Goal: Task Accomplishment & Management: Manage account settings

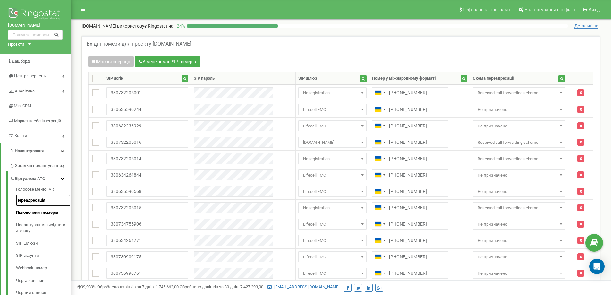
click at [38, 202] on link "Переадресація" at bounding box center [43, 200] width 55 height 13
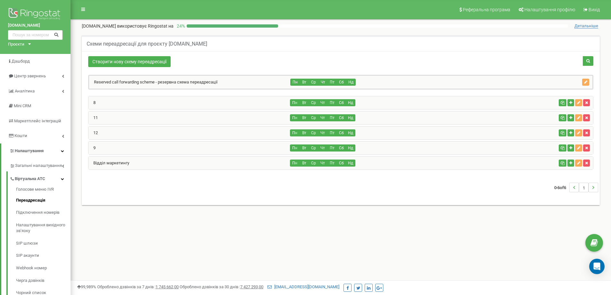
click at [30, 42] on div "shop.betta.ua Проєкти iws.ua shop.betta.ua bs24.com.ua" at bounding box center [35, 27] width 71 height 54
click at [27, 45] on div "Проєкти iws.ua shop.betta.ua bs24.com.ua" at bounding box center [18, 44] width 20 height 6
click at [25, 68] on link "[DOMAIN_NAME]" at bounding box center [26, 68] width 29 height 3
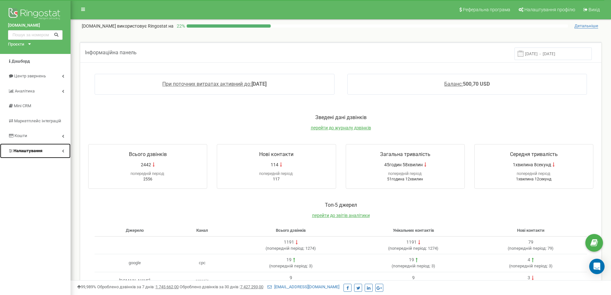
click at [29, 148] on span "Налаштування" at bounding box center [27, 150] width 29 height 5
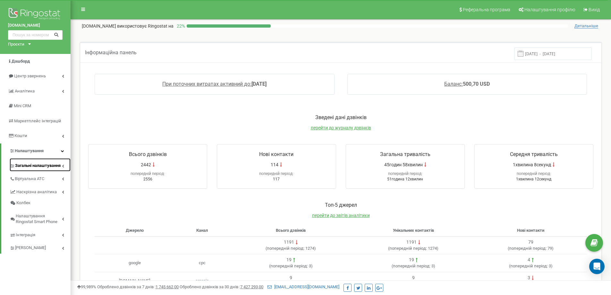
click at [38, 164] on span "Загальні налаштування" at bounding box center [38, 166] width 46 height 6
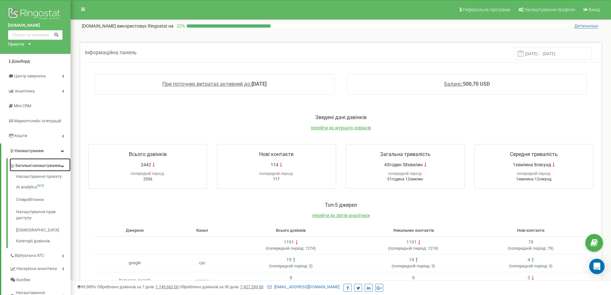
click at [34, 169] on span "Загальні налаштування" at bounding box center [38, 166] width 46 height 6
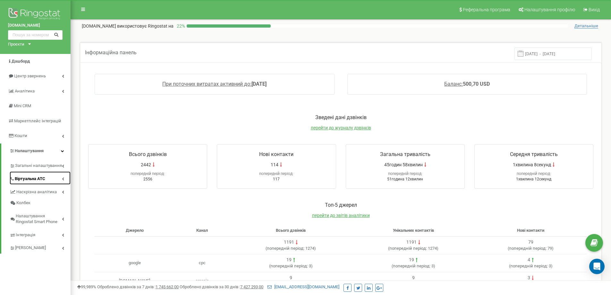
click at [33, 179] on span "Віртуальна АТС" at bounding box center [30, 179] width 30 height 6
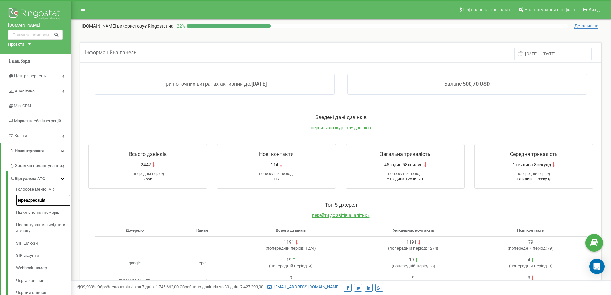
click at [28, 200] on link "Переадресація" at bounding box center [43, 200] width 55 height 13
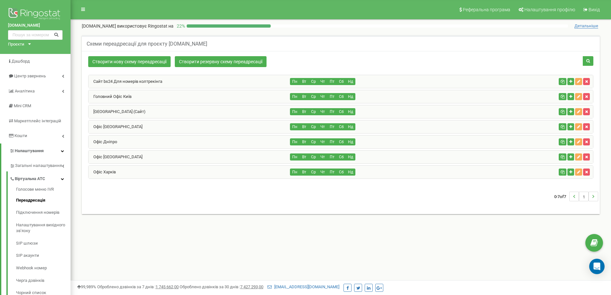
click at [139, 93] on div "Головний Офіс Київ" at bounding box center [190, 96] width 202 height 13
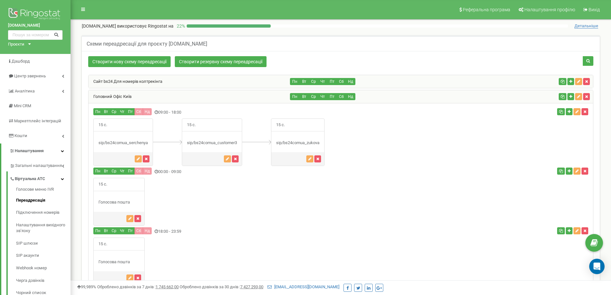
drag, startPoint x: 204, startPoint y: 133, endPoint x: 203, endPoint y: 130, distance: 3.5
click at [204, 132] on div "15 с." at bounding box center [212, 142] width 60 height 48
drag, startPoint x: 201, startPoint y: 126, endPoint x: 200, endPoint y: 141, distance: 14.5
click at [200, 141] on div "15 с." at bounding box center [212, 142] width 60 height 48
drag, startPoint x: 95, startPoint y: 142, endPoint x: 154, endPoint y: 142, distance: 59.0
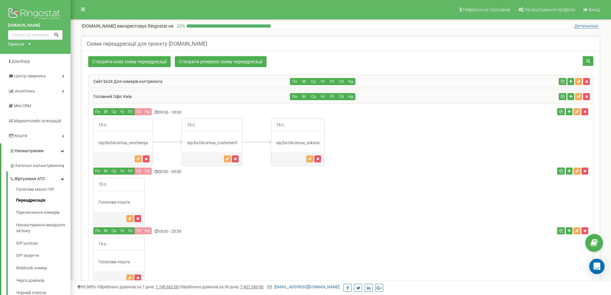
click at [154, 142] on div "15 с." at bounding box center [208, 142] width 231 height 48
click at [131, 142] on div "sip/bs24comua_serchenya" at bounding box center [123, 143] width 59 height 6
drag, startPoint x: 105, startPoint y: 140, endPoint x: 119, endPoint y: 140, distance: 13.8
click at [119, 140] on div "sip/bs24comua_serchenya" at bounding box center [123, 143] width 59 height 6
click at [201, 140] on div "sip/bs24comua_customer3" at bounding box center [212, 143] width 60 height 6
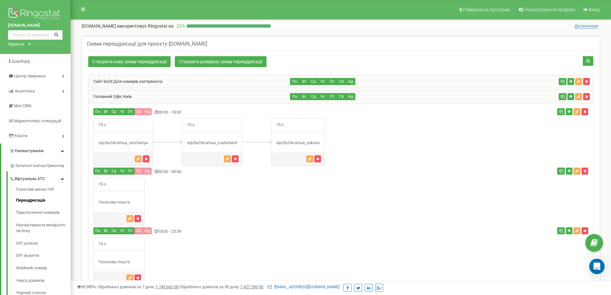
click at [201, 140] on div "sip/bs24comua_customer3" at bounding box center [212, 143] width 60 height 6
drag, startPoint x: 110, startPoint y: 142, endPoint x: 146, endPoint y: 142, distance: 35.6
click at [146, 142] on div "sip/bs24comua_serchenya" at bounding box center [123, 143] width 59 height 6
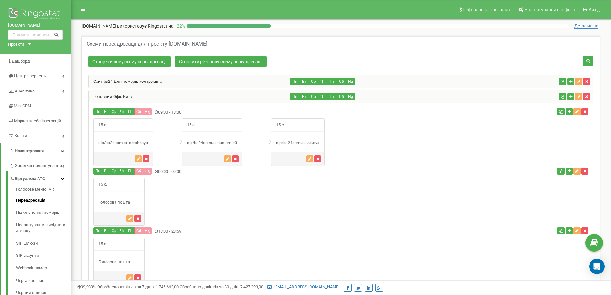
click at [140, 139] on div "15 с." at bounding box center [123, 142] width 60 height 48
drag, startPoint x: 93, startPoint y: 139, endPoint x: 100, endPoint y: 142, distance: 7.8
click at [94, 139] on div "15 с." at bounding box center [341, 142] width 504 height 48
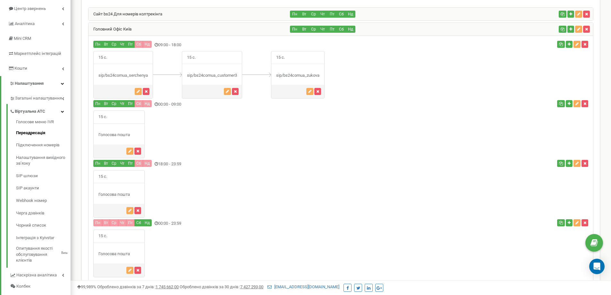
scroll to position [32, 0]
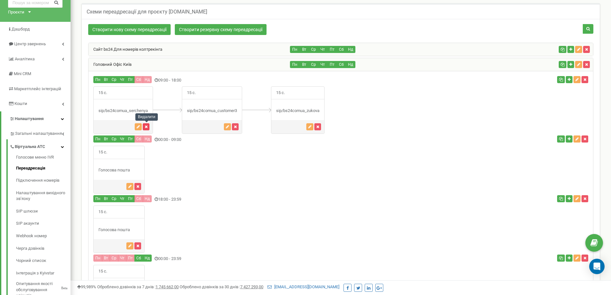
click at [148, 126] on button "button" at bounding box center [146, 126] width 7 height 7
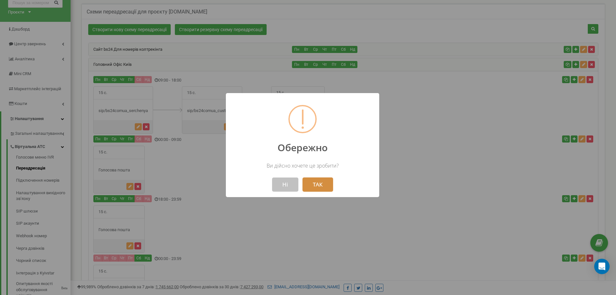
click at [326, 186] on button "ТАК" at bounding box center [317, 184] width 30 height 14
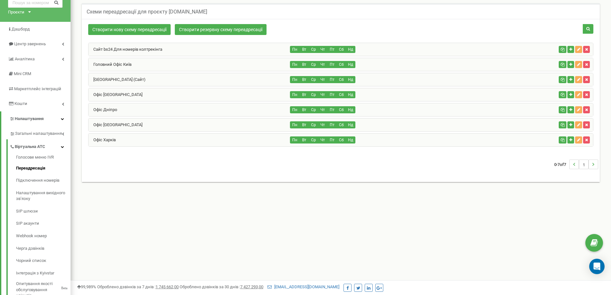
click at [134, 66] on div "Головний Офіс Київ" at bounding box center [190, 64] width 202 height 13
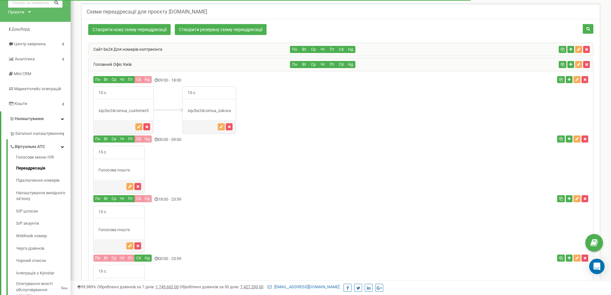
drag, startPoint x: 98, startPoint y: 110, endPoint x: 159, endPoint y: 111, distance: 60.3
click at [159, 110] on div "15 с." at bounding box center [164, 110] width 143 height 48
click at [136, 128] on button "button" at bounding box center [138, 126] width 7 height 7
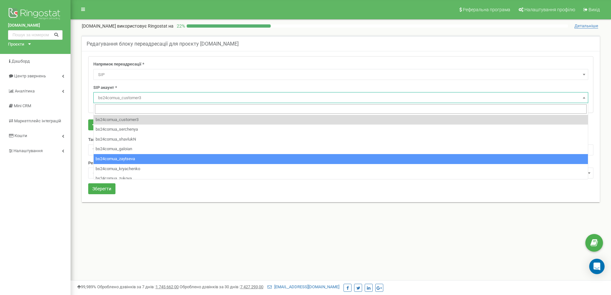
select select "SIP"
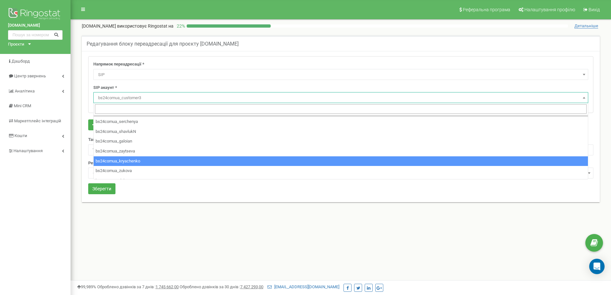
scroll to position [14, 0]
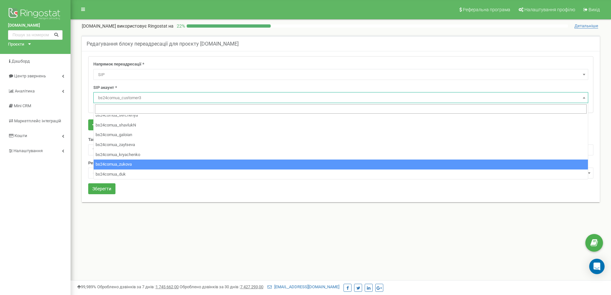
select select "bs24comua_zukova"
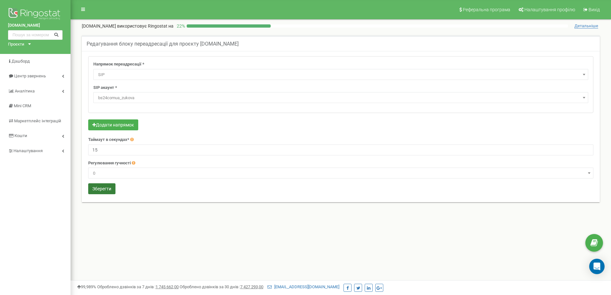
click at [96, 190] on button "Зберегти" at bounding box center [101, 188] width 27 height 11
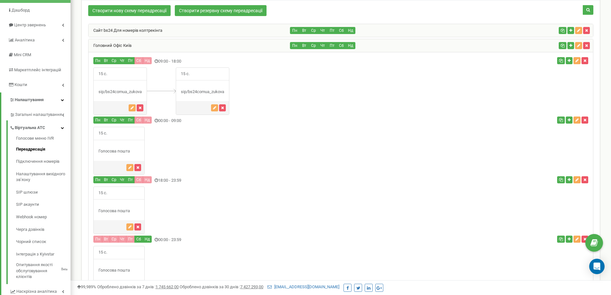
scroll to position [7, 0]
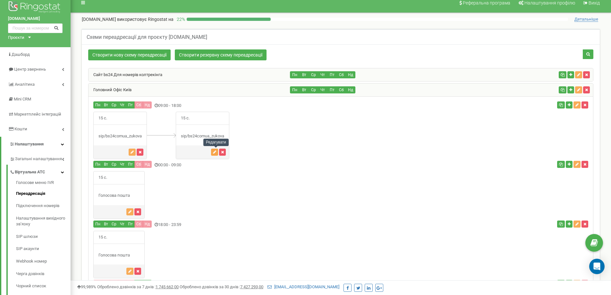
click at [215, 152] on icon "button" at bounding box center [214, 152] width 3 height 4
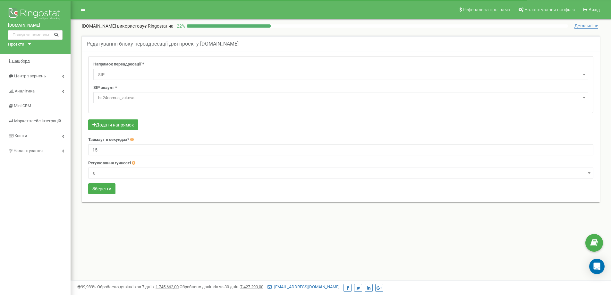
select select "SIP"
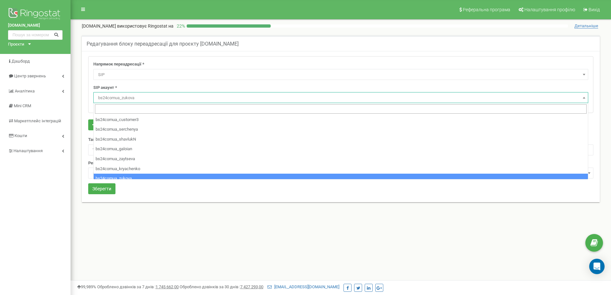
click at [183, 95] on span "bs24comua_zukova" at bounding box center [341, 97] width 490 height 9
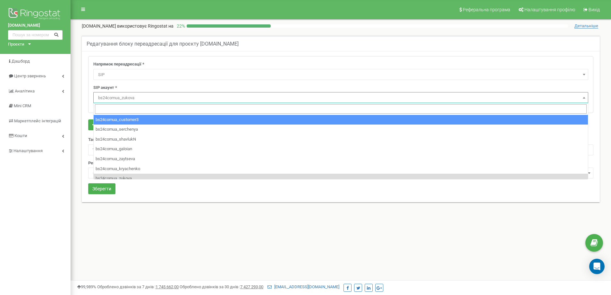
select select "bs24comua_customer3"
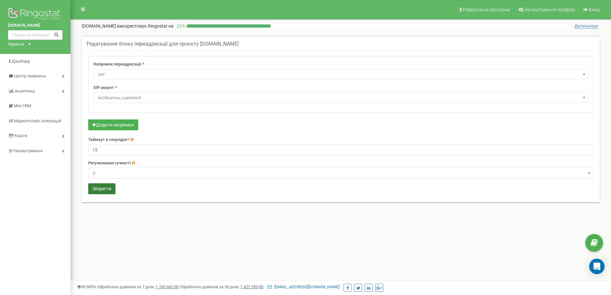
click at [111, 194] on button "Зберегти" at bounding box center [101, 188] width 27 height 11
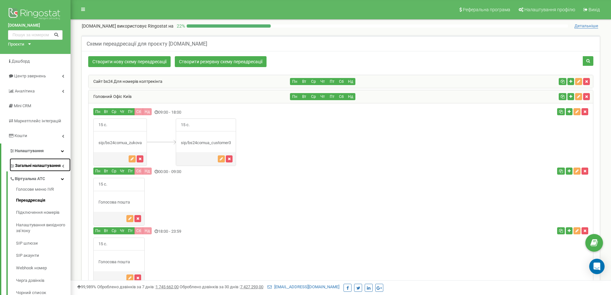
click at [64, 166] on icon at bounding box center [63, 165] width 2 height 3
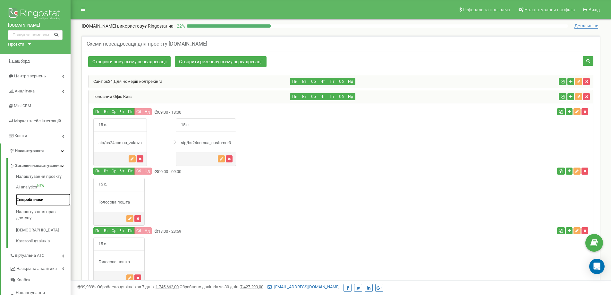
click at [42, 205] on link "Співробітники" at bounding box center [43, 199] width 55 height 13
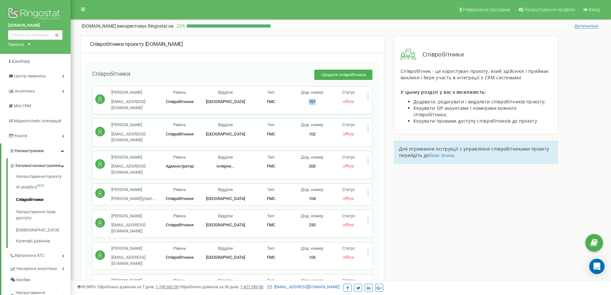
drag, startPoint x: 305, startPoint y: 101, endPoint x: 317, endPoint y: 101, distance: 12.5
click at [317, 101] on p "101" at bounding box center [312, 102] width 37 height 6
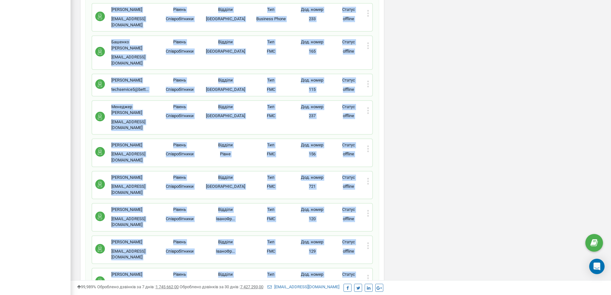
scroll to position [1570, 0]
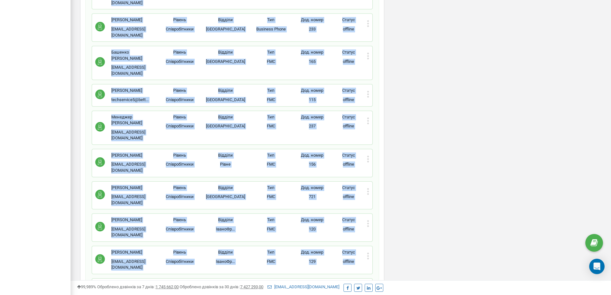
drag, startPoint x: 89, startPoint y: 72, endPoint x: 373, endPoint y: 98, distance: 284.7
copy div "Loremipsumdol + Sitame consecteturad Elitseddo Eiusmodt in5@utlab.et Dolore Mag…"
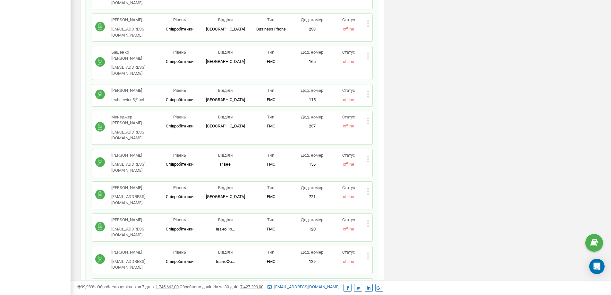
scroll to position [577, 0]
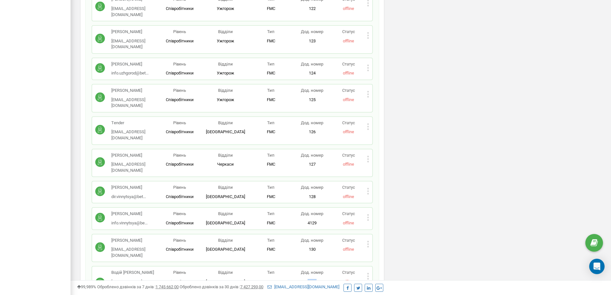
drag, startPoint x: 305, startPoint y: 157, endPoint x: 321, endPoint y: 156, distance: 15.8
click at [321, 279] on p "5051" at bounding box center [312, 282] width 37 height 6
copy p "5051"
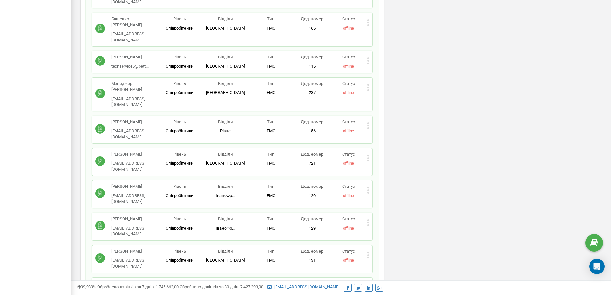
scroll to position [1572, 0]
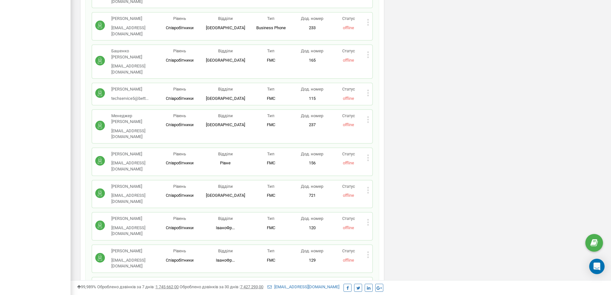
drag, startPoint x: 196, startPoint y: 153, endPoint x: 258, endPoint y: 154, distance: 62.2
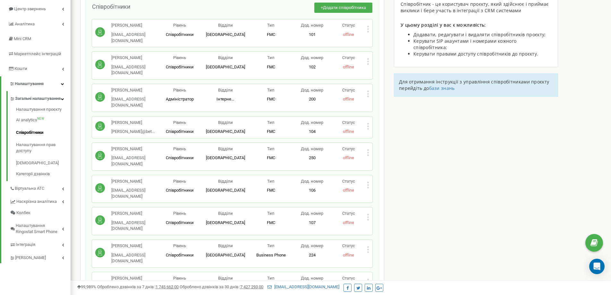
scroll to position [0, 0]
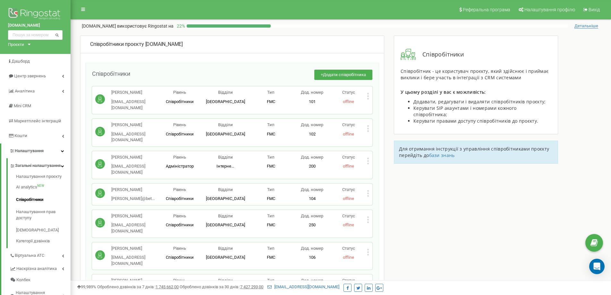
click at [367, 97] on icon at bounding box center [368, 96] width 2 height 2
click at [380, 106] on span "Редагувати" at bounding box center [387, 107] width 25 height 4
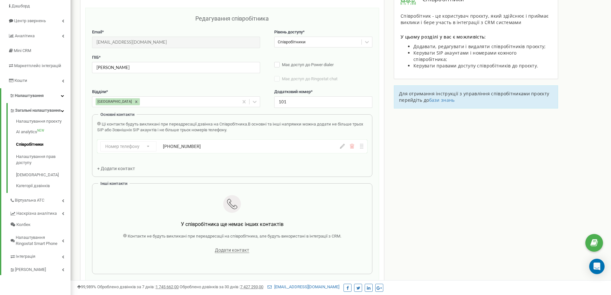
scroll to position [64, 0]
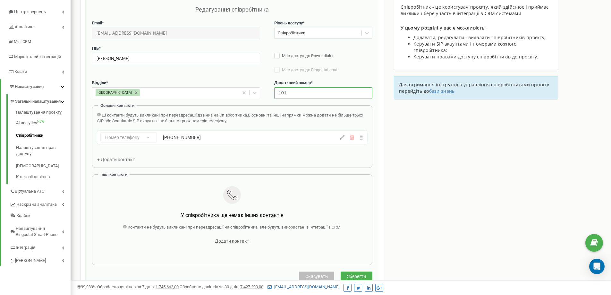
click at [311, 94] on input "101" at bounding box center [323, 92] width 98 height 11
click at [277, 92] on input "101" at bounding box center [323, 92] width 98 height 11
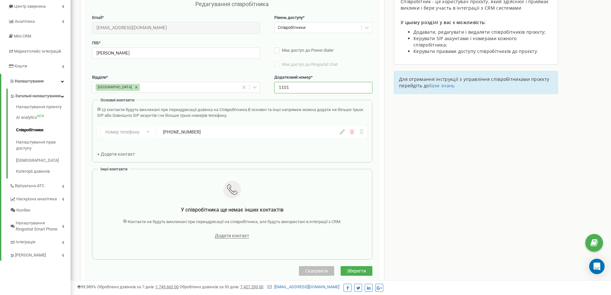
scroll to position [128, 0]
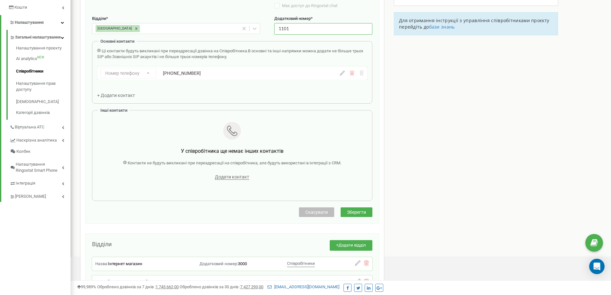
type input "1101"
drag, startPoint x: 367, startPoint y: 213, endPoint x: 391, endPoint y: 212, distance: 23.7
click at [367, 213] on button "Зберегти" at bounding box center [357, 212] width 32 height 10
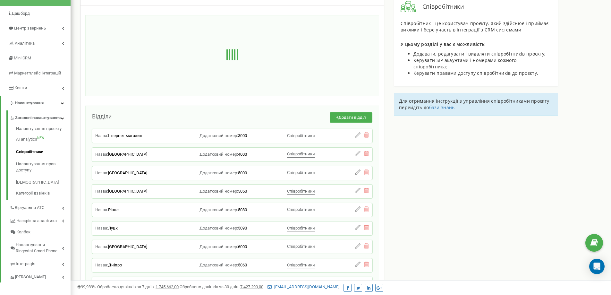
scroll to position [0, 0]
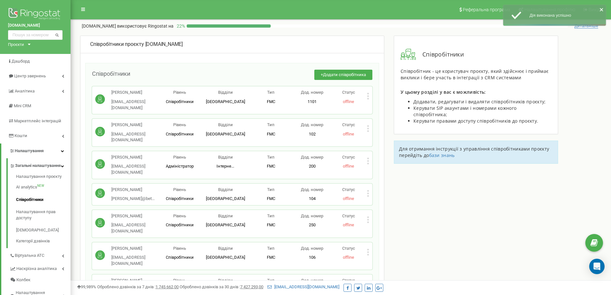
click at [370, 121] on div "[PERSON_NAME] [EMAIL_ADDRESS][DOMAIN_NAME] Рівень Співробітники Відділи Київ [G…" at bounding box center [232, 133] width 280 height 28
click at [367, 125] on icon at bounding box center [368, 128] width 2 height 7
click at [378, 137] on span "Редагувати" at bounding box center [387, 139] width 25 height 4
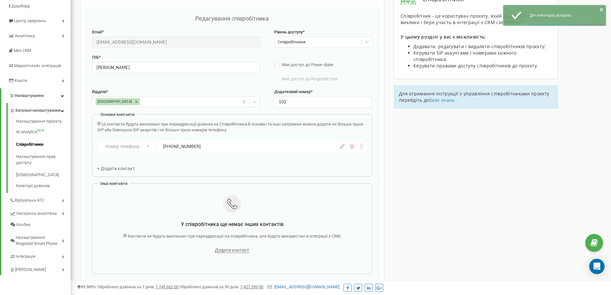
scroll to position [64, 0]
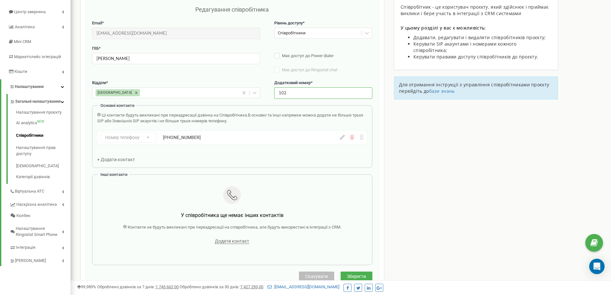
click at [279, 91] on input "102" at bounding box center [323, 92] width 98 height 11
type input "1102"
click at [361, 274] on span "Зберегти" at bounding box center [356, 276] width 19 height 5
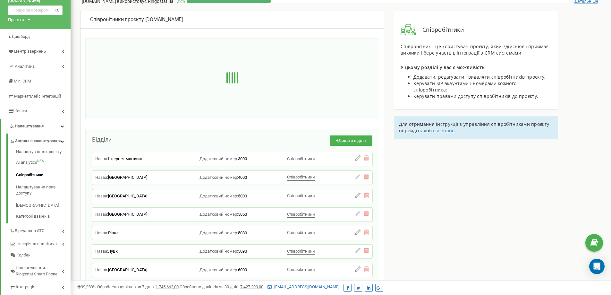
scroll to position [0, 0]
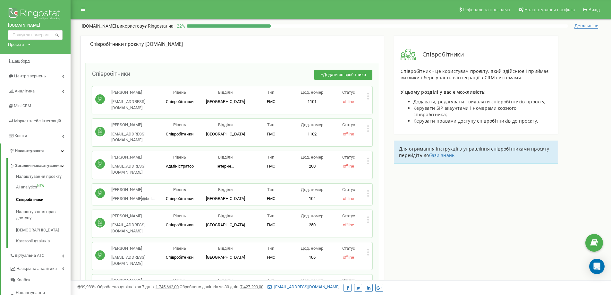
click at [367, 95] on icon at bounding box center [368, 96] width 2 height 7
click at [394, 106] on span "Редагувати" at bounding box center [387, 107] width 25 height 4
